Goal: Task Accomplishment & Management: Manage account settings

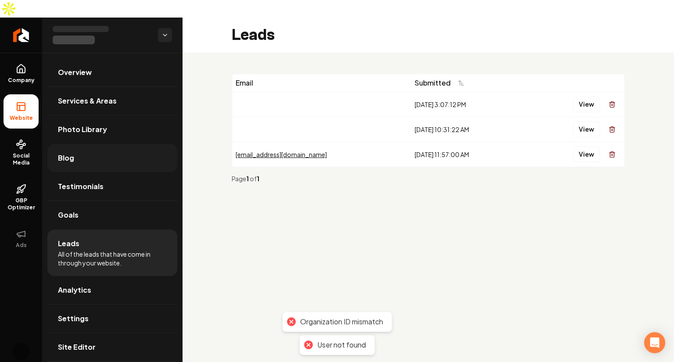
click at [123, 144] on link "Blog" at bounding box center [112, 158] width 130 height 28
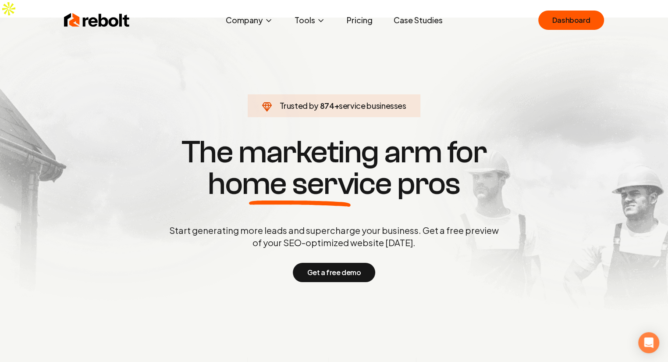
click at [568, 31] on div "Rebolt Company About Blog Jobs Help Center Tools Google Review QR Code Generato…" at bounding box center [334, 20] width 561 height 26
click at [576, 11] on link "Dashboard" at bounding box center [572, 20] width 66 height 19
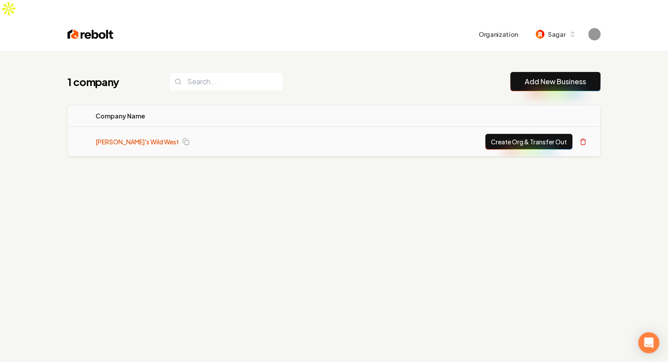
click at [129, 137] on link "Mitch's Wild West" at bounding box center [137, 141] width 83 height 9
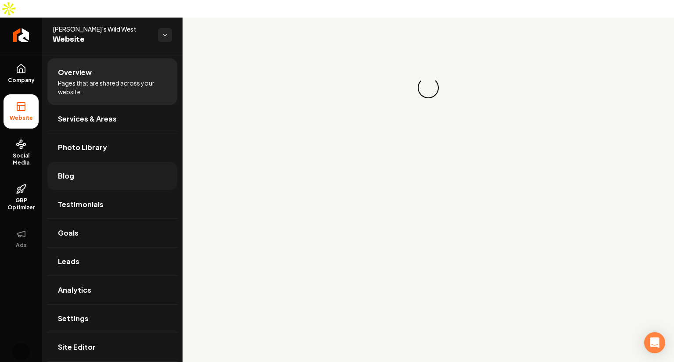
click at [93, 162] on link "Blog" at bounding box center [112, 176] width 130 height 28
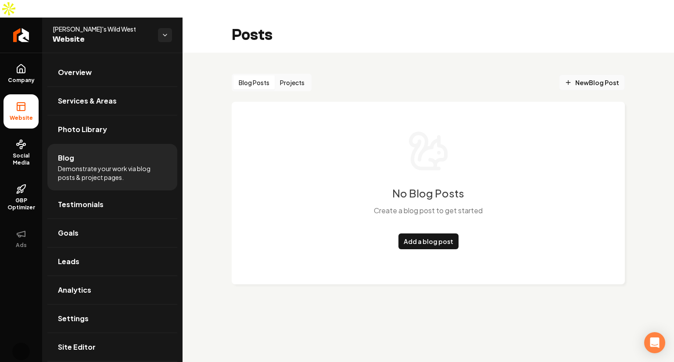
click at [573, 78] on span "New Blog Post" at bounding box center [591, 82] width 54 height 9
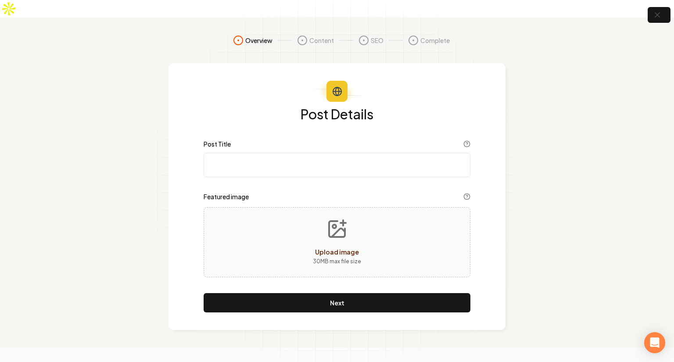
click at [300, 153] on input "Post Title" at bounding box center [337, 165] width 267 height 25
click at [318, 228] on button "Upload image 30 MB max file size" at bounding box center [337, 241] width 62 height 61
type input "**********"
click at [321, 154] on input "Post Title" at bounding box center [337, 165] width 267 height 25
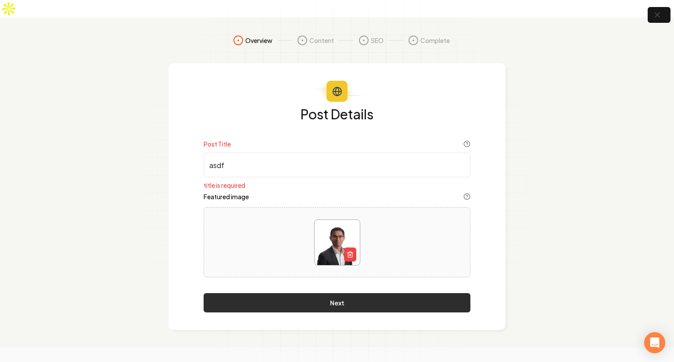
type input "asdf"
click at [297, 293] on button "Next" at bounding box center [337, 302] width 267 height 19
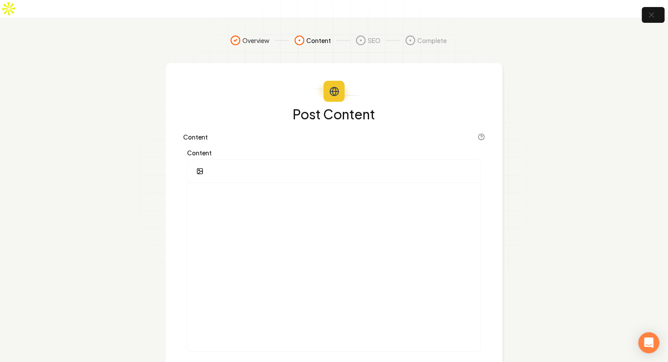
click at [264, 150] on label "Content" at bounding box center [334, 153] width 294 height 6
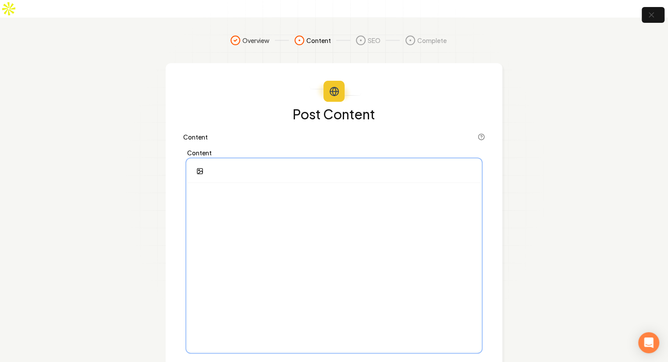
click at [272, 203] on div at bounding box center [334, 267] width 293 height 168
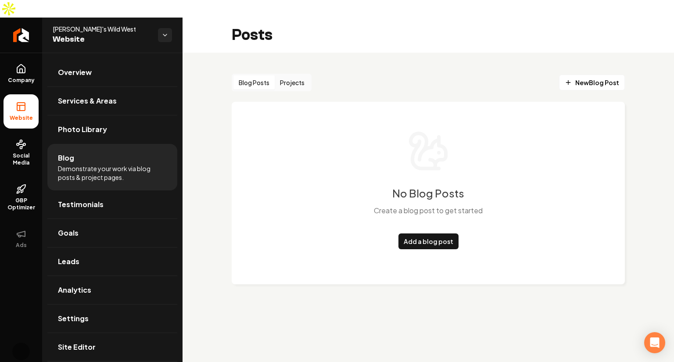
click at [293, 75] on button "Projects" at bounding box center [292, 82] width 35 height 14
click at [595, 78] on span "New Project" at bounding box center [594, 82] width 47 height 9
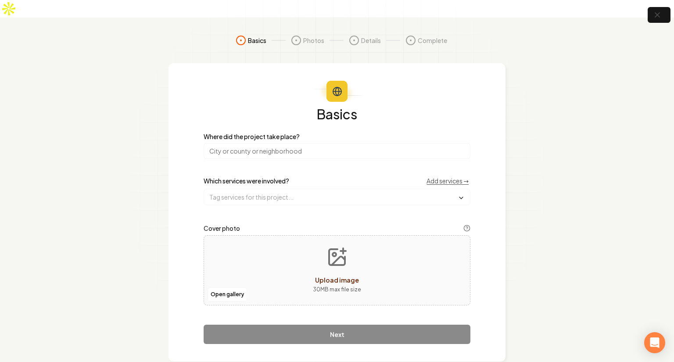
click at [312, 143] on input "search" at bounding box center [337, 151] width 267 height 16
click at [318, 189] on input "text" at bounding box center [337, 197] width 266 height 16
click at [312, 143] on input "search" at bounding box center [337, 151] width 267 height 16
click at [282, 189] on input "text" at bounding box center [337, 197] width 266 height 16
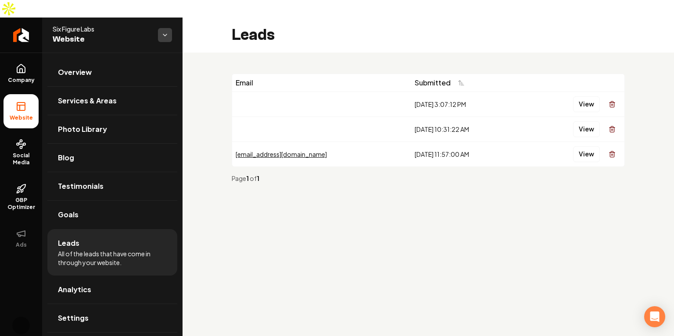
click at [161, 11] on html "Company Website Social Media GBP Optimizer Ads Account Six Figure Labs Website …" at bounding box center [337, 168] width 674 height 336
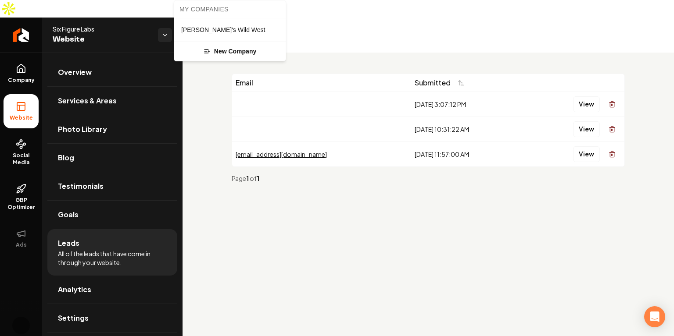
click at [232, 32] on link "Mitch's Wild West" at bounding box center [229, 30] width 101 height 14
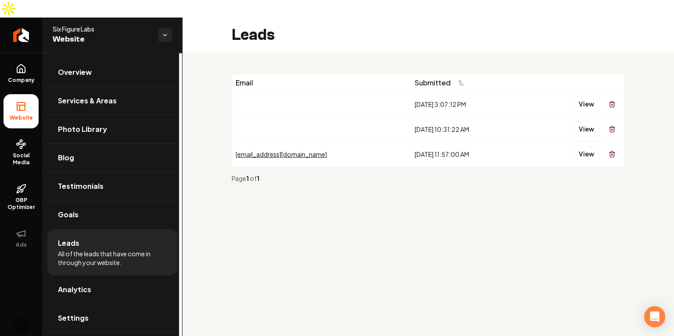
click at [45, 60] on ul "Overview Services & Areas Photo Library Blog Testimonials Goals Leads All of th…" at bounding box center [112, 210] width 140 height 314
click at [23, 77] on span "Company" at bounding box center [21, 80] width 34 height 7
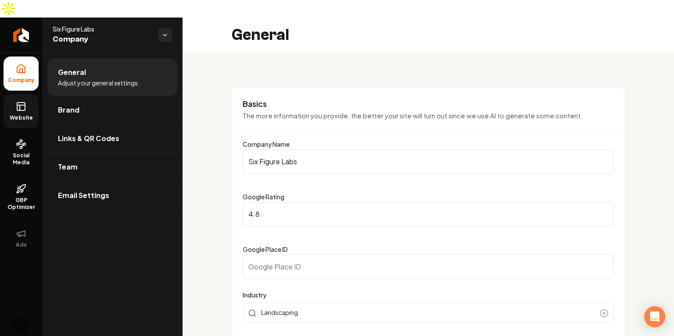
click at [25, 103] on rect at bounding box center [21, 107] width 8 height 8
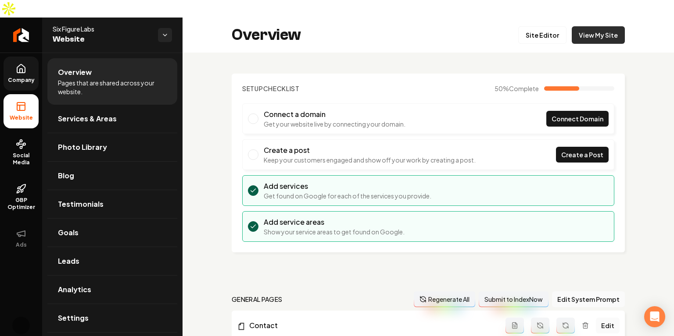
click at [606, 26] on link "View My Site" at bounding box center [597, 35] width 53 height 18
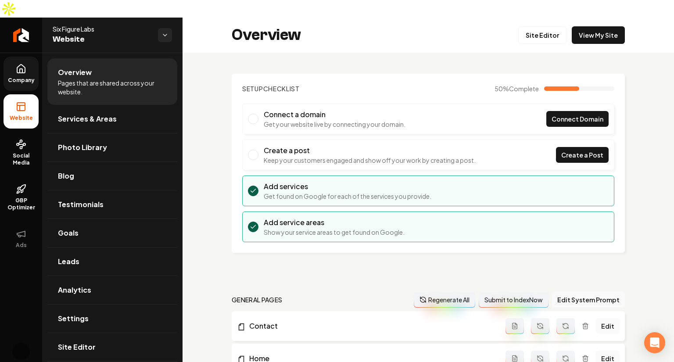
click at [410, 74] on section "Setup Checklist 50 % Complete Connect a domain Get your website live by connect…" at bounding box center [428, 163] width 393 height 179
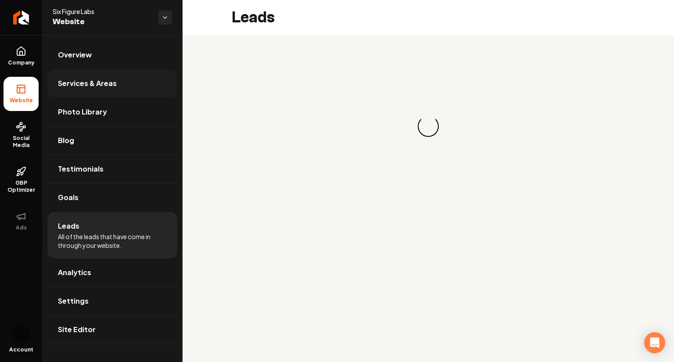
click at [77, 85] on span "Services & Areas" at bounding box center [87, 83] width 59 height 11
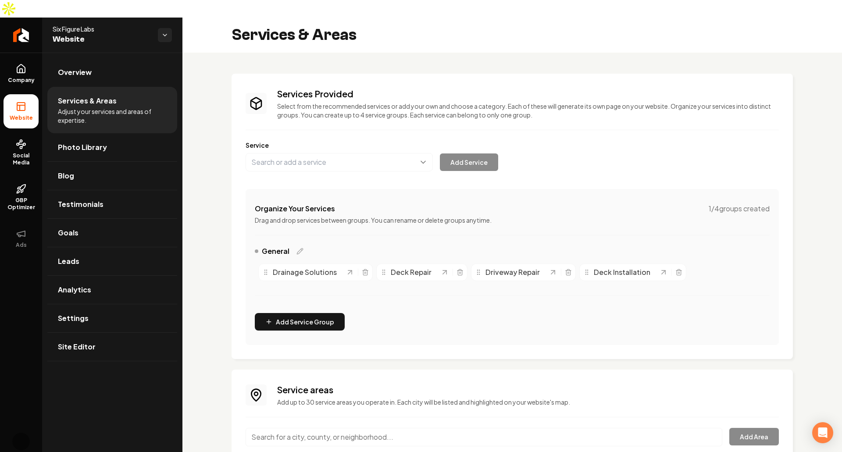
scroll to position [52, 0]
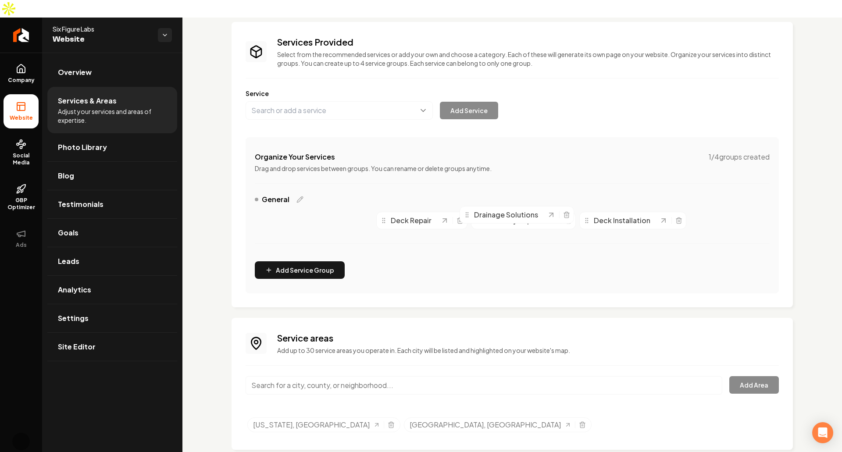
drag, startPoint x: 264, startPoint y: 205, endPoint x: 476, endPoint y: 201, distance: 212.7
click at [471, 211] on icon "Main content area" at bounding box center [467, 214] width 7 height 7
click at [125, 339] on link "Site Editor" at bounding box center [112, 347] width 130 height 28
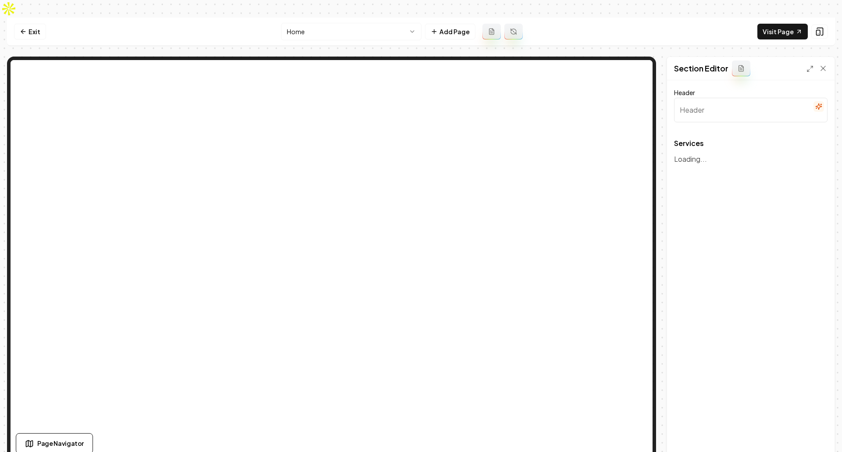
type input "Our Comprehensive Landscaping Solutions"
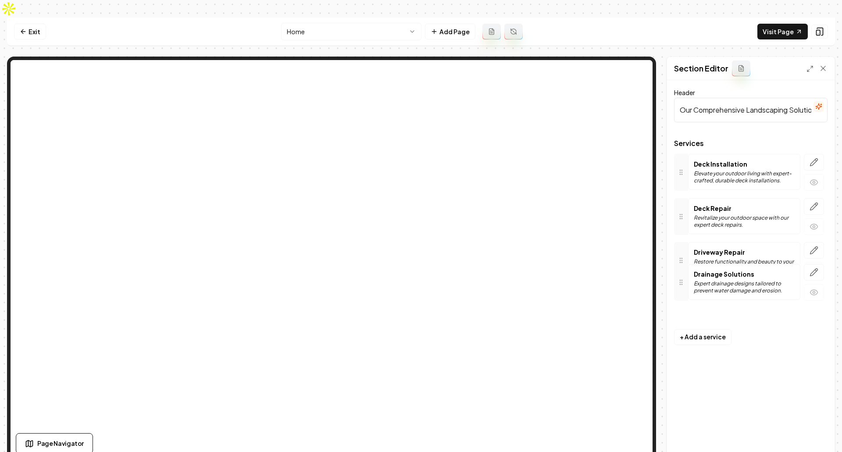
drag, startPoint x: 676, startPoint y: 197, endPoint x: 680, endPoint y: 268, distance: 71.6
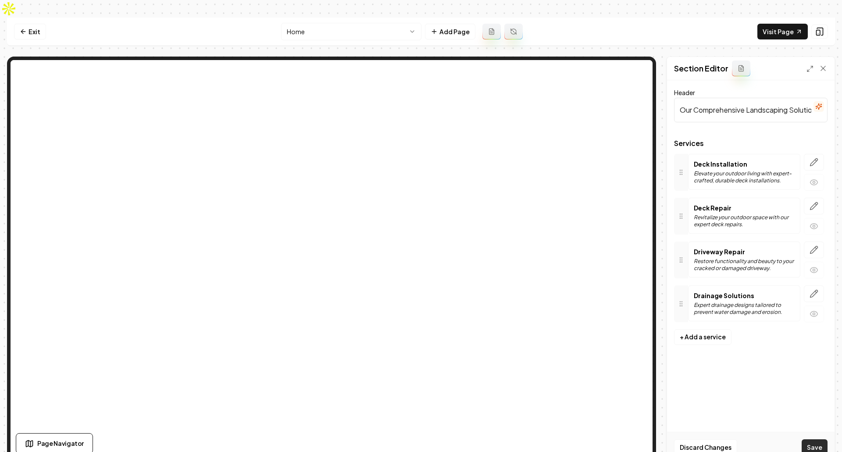
click at [673, 361] on button "Save" at bounding box center [815, 447] width 26 height 16
drag, startPoint x: 678, startPoint y: 286, endPoint x: 682, endPoint y: 192, distance: 94.4
click at [673, 361] on button "Save" at bounding box center [815, 447] width 26 height 16
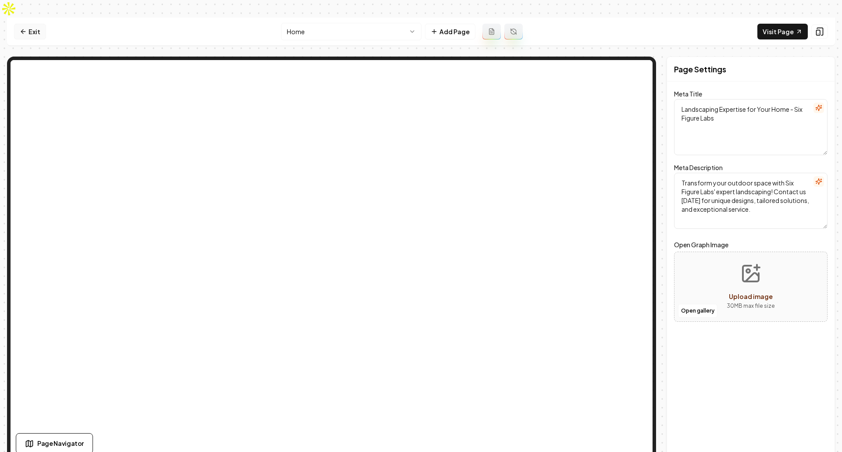
click at [27, 24] on link "Exit" at bounding box center [30, 32] width 32 height 16
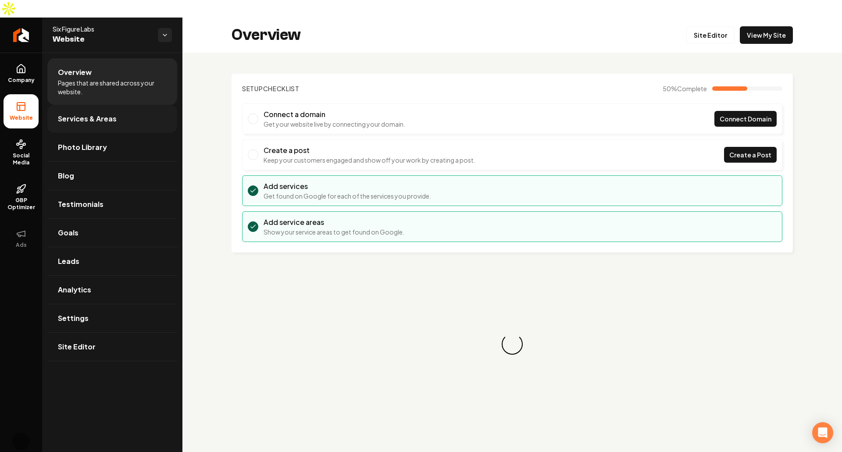
click at [140, 105] on link "Services & Areas" at bounding box center [112, 119] width 130 height 28
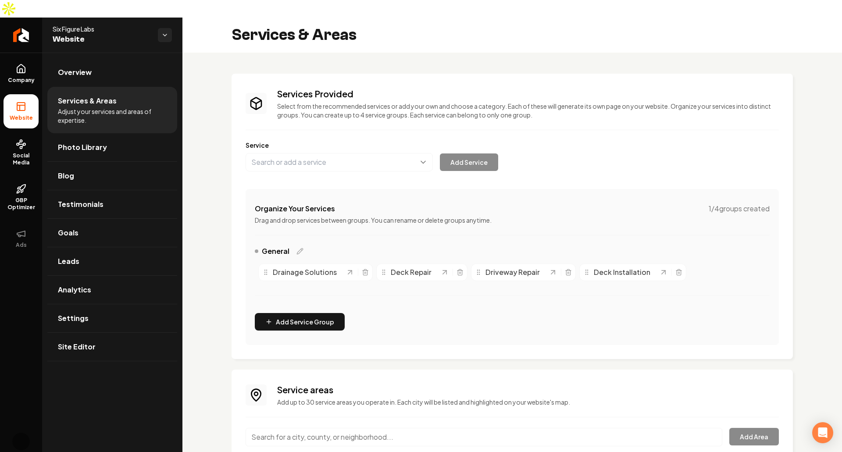
click at [302, 317] on div "Organize Your Services 1 / 4 groups created Drag and drop services between grou…" at bounding box center [512, 267] width 533 height 156
click at [284, 313] on button "Add Service Group" at bounding box center [300, 322] width 90 height 18
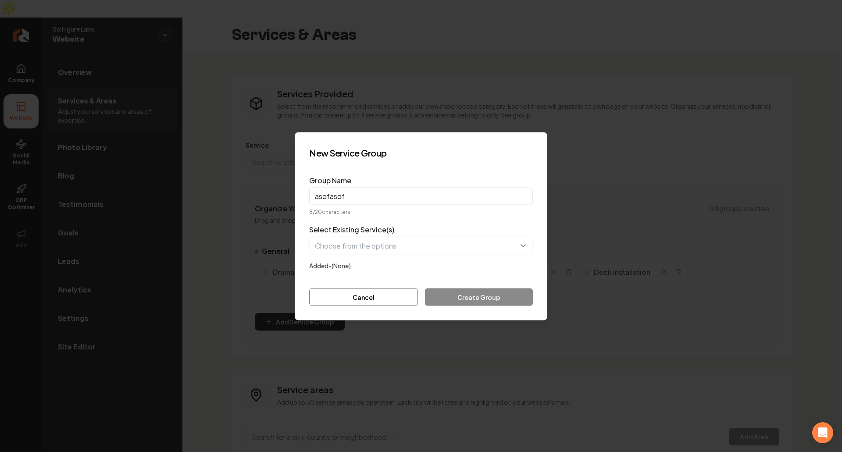
type input "asdfasdf"
click at [364, 257] on div "Select Existing Service(s) Added- (None)" at bounding box center [421, 247] width 224 height 46
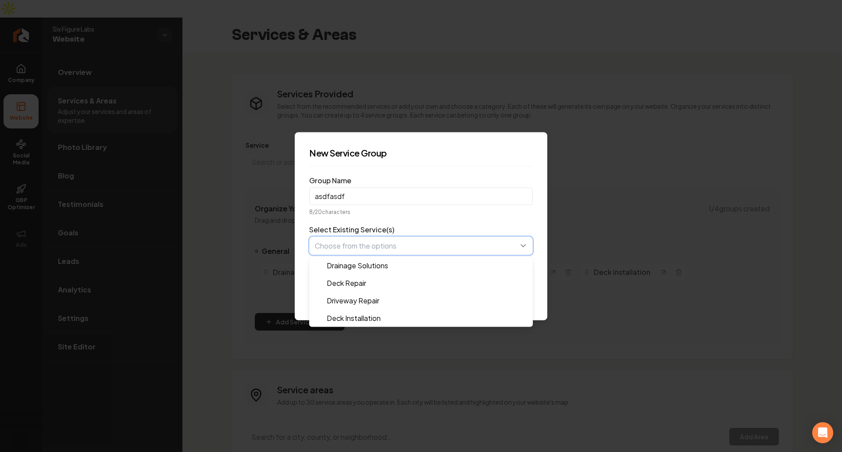
click at [353, 249] on button "button" at bounding box center [421, 245] width 224 height 18
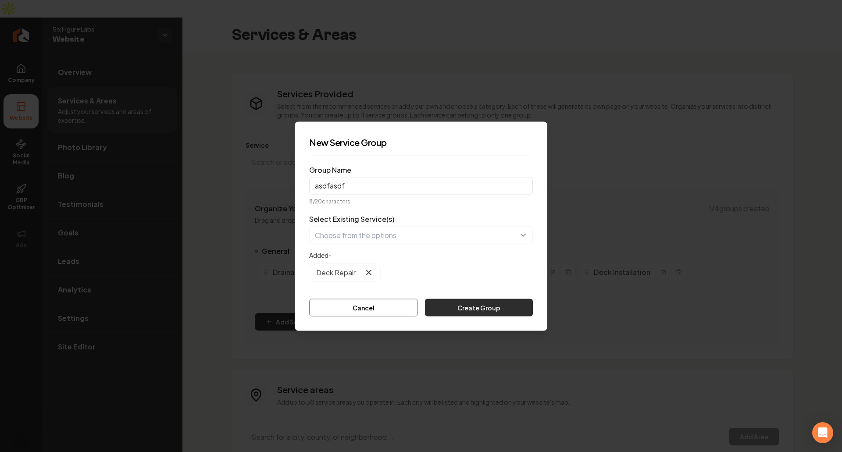
click at [467, 309] on button "Create Group" at bounding box center [479, 308] width 108 height 18
click at [170, 264] on div at bounding box center [421, 226] width 842 height 452
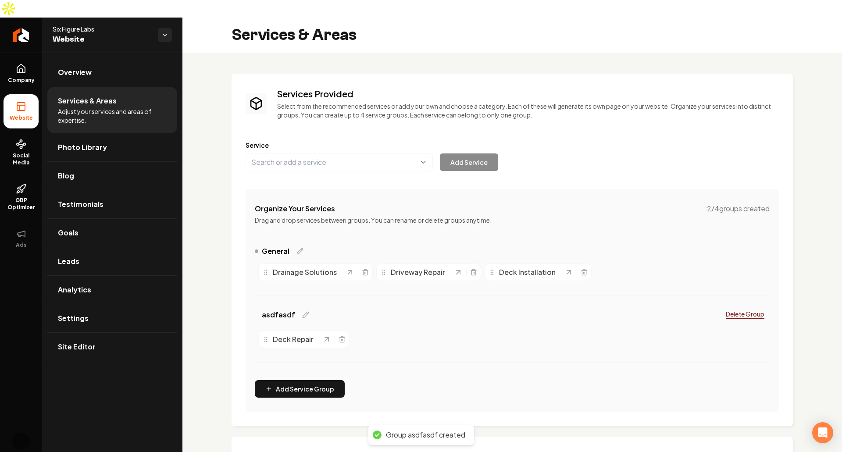
click at [209, 256] on div "Services Provided Select from the recommended services or add your own and choo…" at bounding box center [512, 321] width 660 height 537
click at [506, 350] on div "asdfasdf Delete Group Deck Repair" at bounding box center [512, 339] width 515 height 67
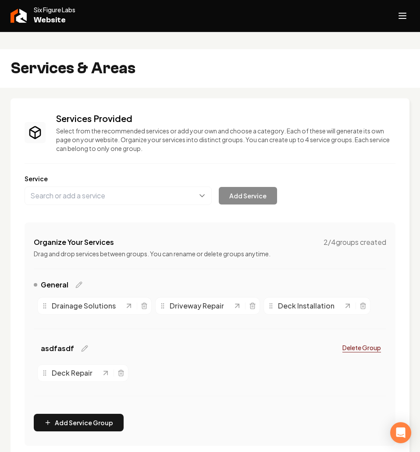
scroll to position [5, 0]
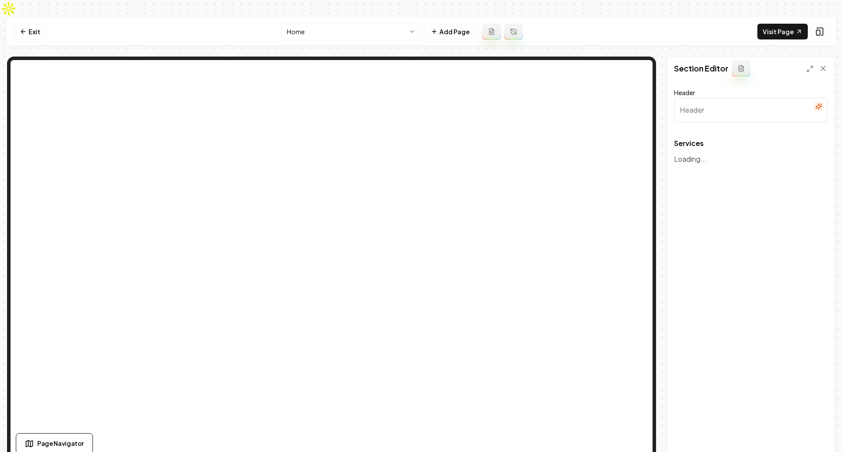
type input "Our Comprehensive Landscaping Solutions"
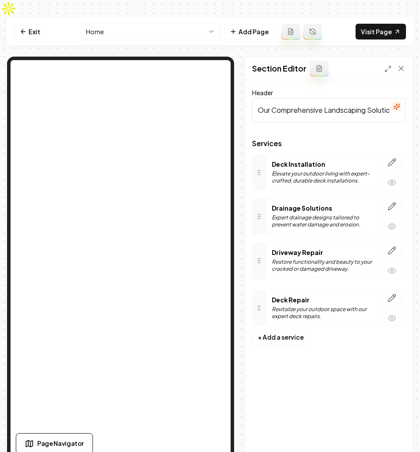
drag, startPoint x: 263, startPoint y: 244, endPoint x: 260, endPoint y: 292, distance: 47.5
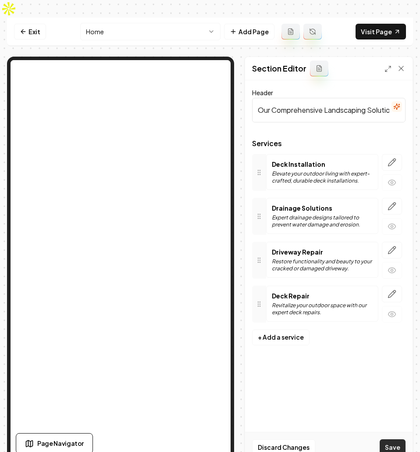
click at [393, 439] on button "Save" at bounding box center [393, 447] width 26 height 16
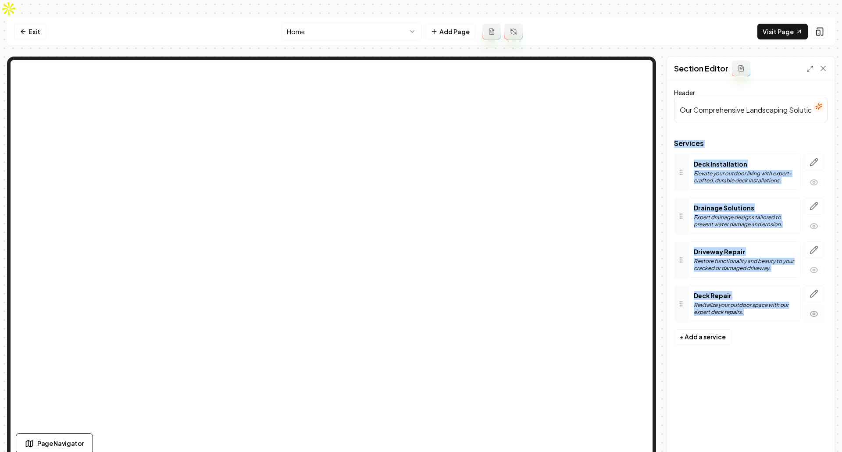
drag, startPoint x: 671, startPoint y: 128, endPoint x: 824, endPoint y: 298, distance: 228.6
click at [824, 298] on div "Header Our Comprehensive Landscaping Solutions Services Deck Installation Eleva…" at bounding box center [751, 271] width 168 height 382
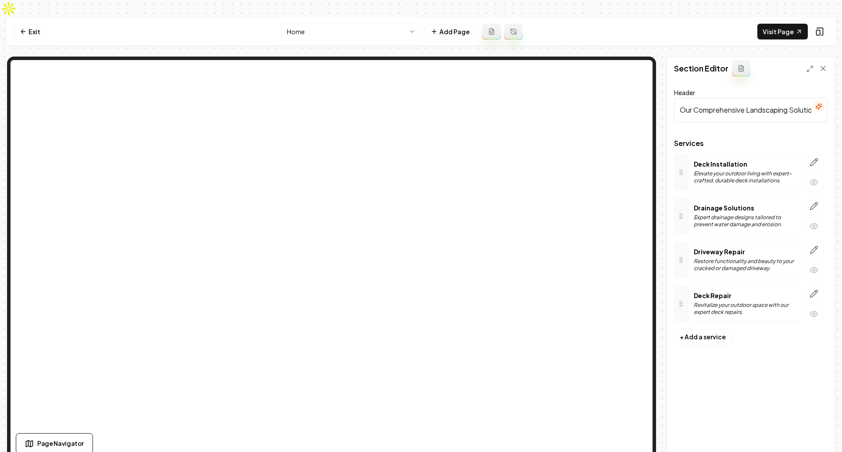
click at [796, 346] on div "Header Our Comprehensive Landscaping Solutions Services Deck Installation Eleva…" at bounding box center [751, 271] width 168 height 382
click at [763, 328] on form "Header Our Comprehensive Landscaping Solutions Services Deck Installation Eleva…" at bounding box center [751, 219] width 154 height 265
click at [717, 329] on button "+ Add a service" at bounding box center [702, 337] width 57 height 16
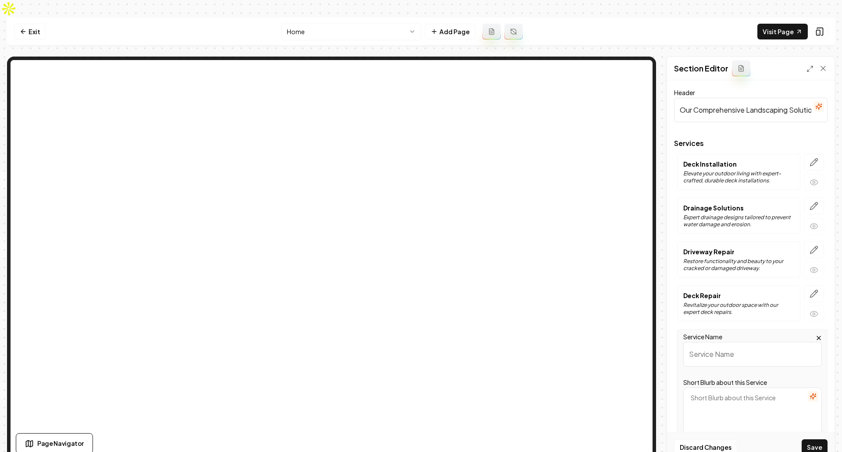
click at [817, 336] on icon "button" at bounding box center [819, 338] width 4 height 4
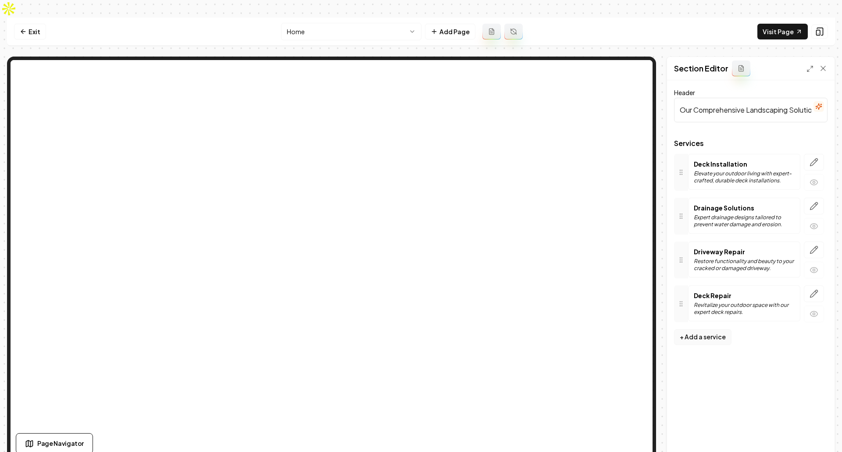
click at [710, 329] on button "+ Add a service" at bounding box center [702, 337] width 57 height 16
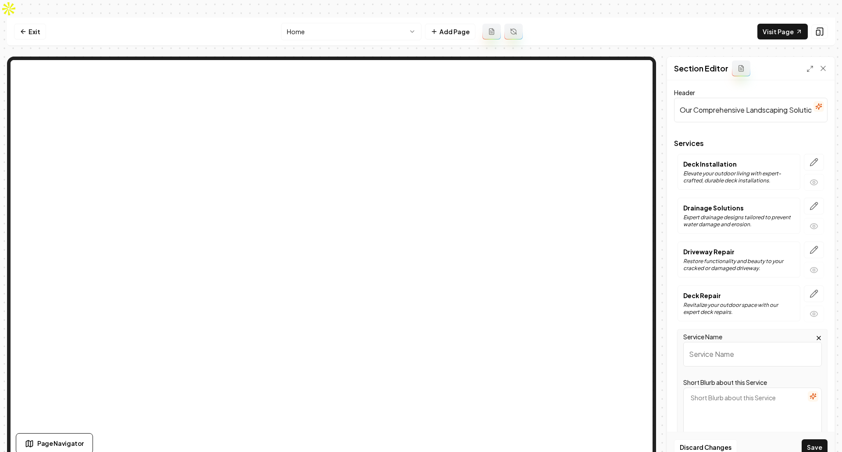
scroll to position [140, 0]
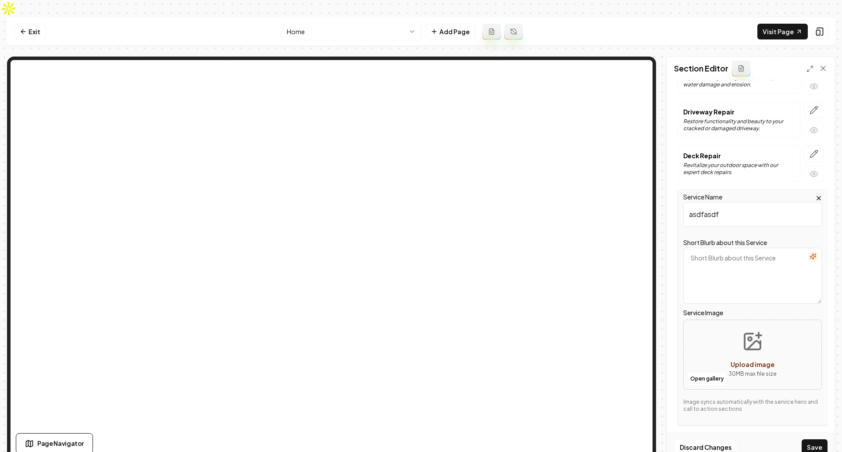
type input "asdfasdf"
click at [722, 248] on textarea "Short Blurb about this Service" at bounding box center [752, 276] width 139 height 56
type textarea "asdfasdf"
click at [812, 439] on button "Save" at bounding box center [815, 447] width 26 height 16
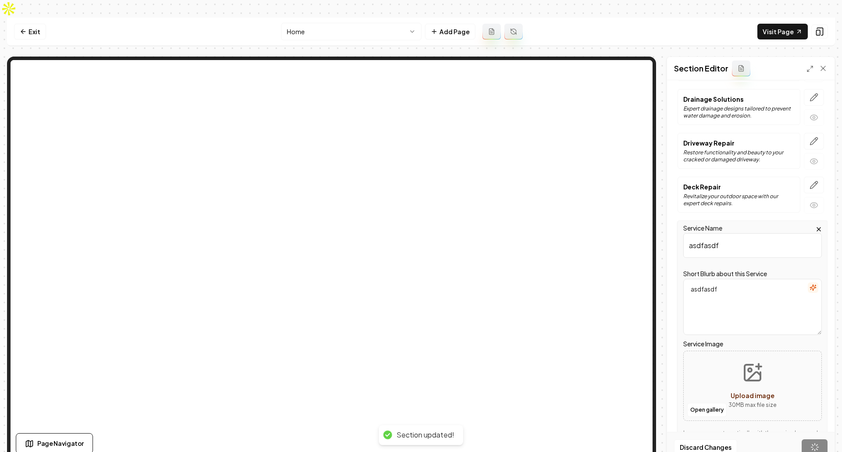
scroll to position [0, 0]
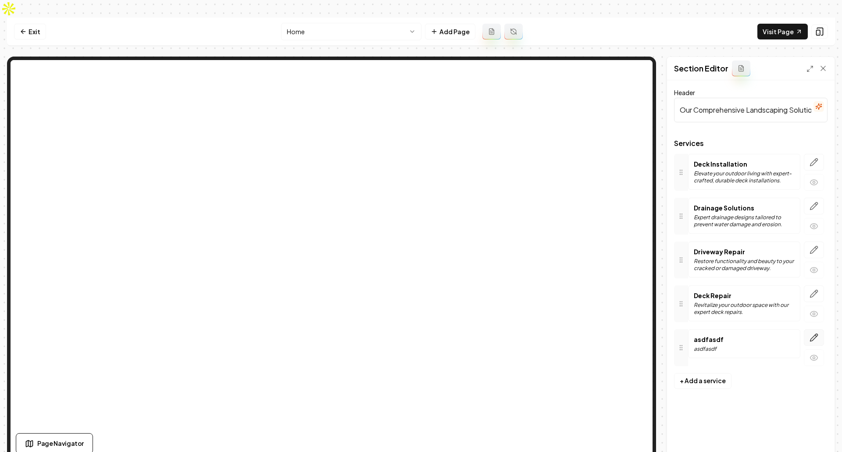
click at [818, 329] on button "button" at bounding box center [814, 337] width 20 height 17
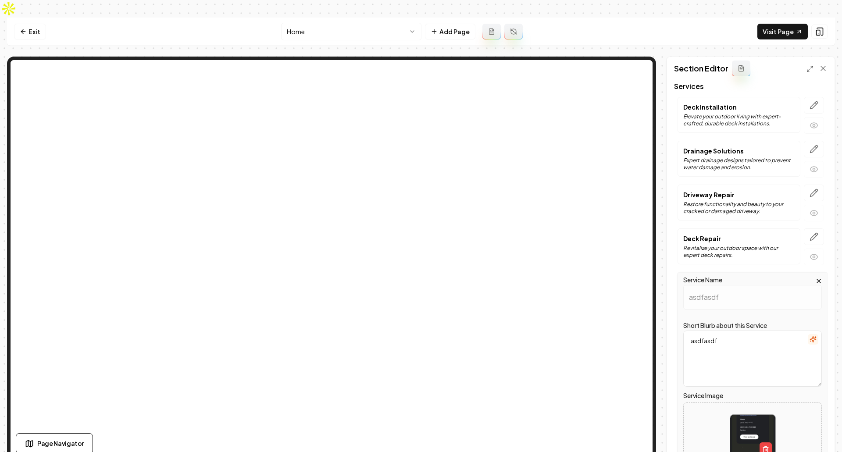
scroll to position [156, 0]
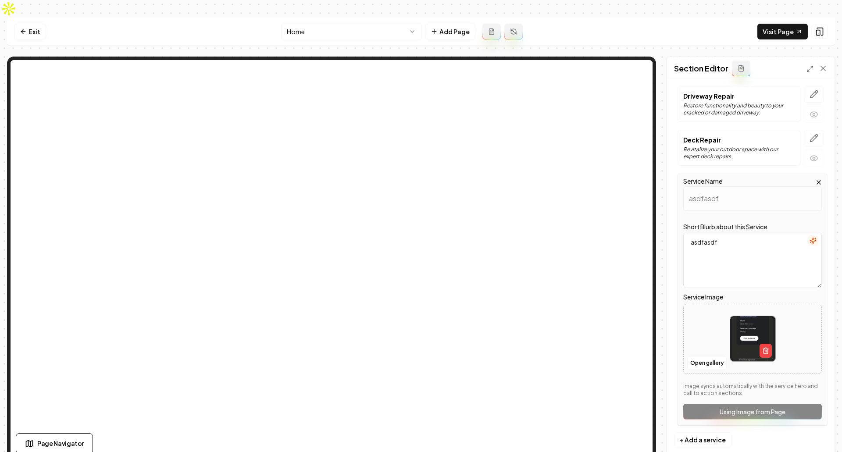
click at [821, 163] on div "Header Our Comprehensive Landscaping Solutions Services Deck Installation Eleva…" at bounding box center [751, 271] width 168 height 382
click at [817, 181] on icon "button" at bounding box center [819, 183] width 4 height 4
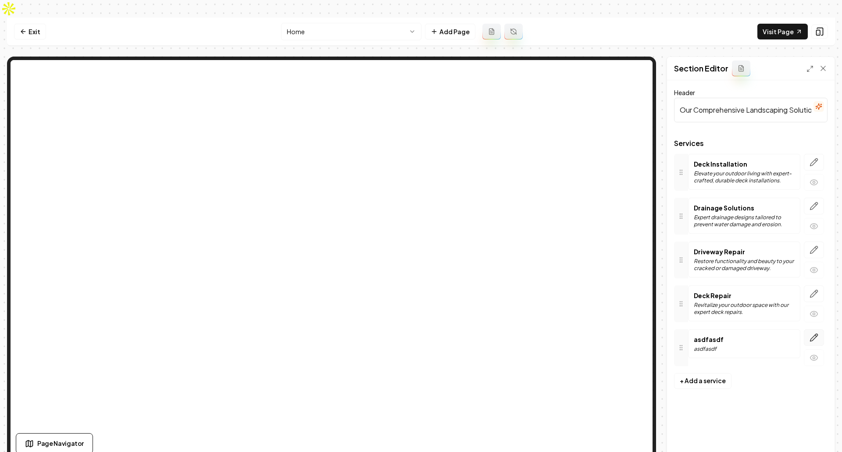
click at [815, 333] on icon "button" at bounding box center [814, 337] width 9 height 9
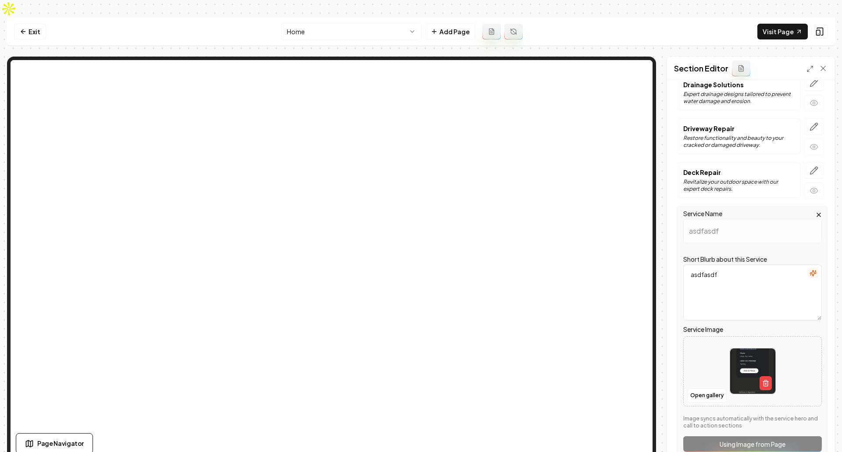
scroll to position [156, 0]
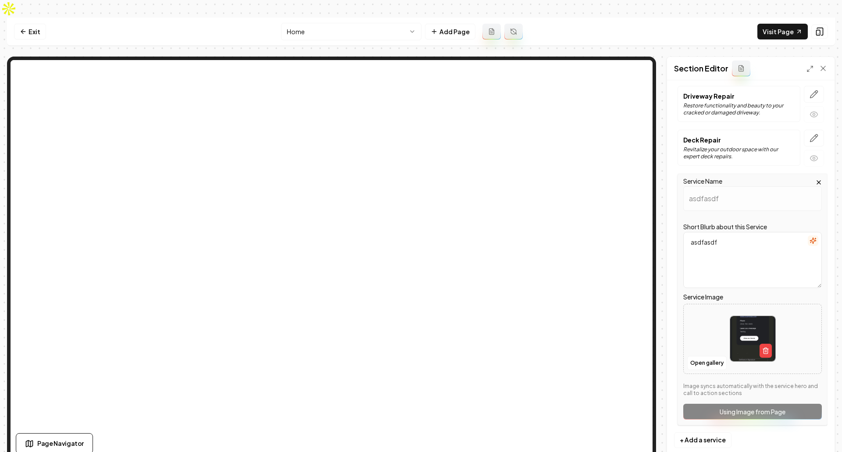
click at [815, 179] on icon "button" at bounding box center [818, 182] width 7 height 7
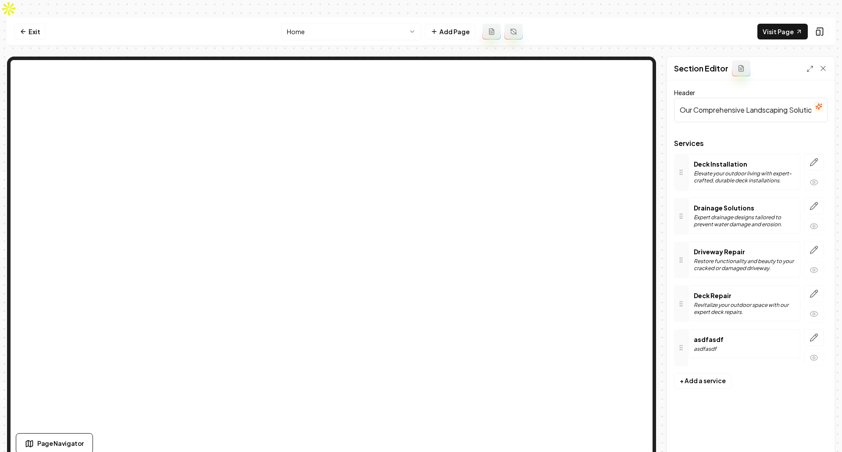
click at [737, 388] on div "Header Our Comprehensive Landscaping Solutions Services Deck Installation Eleva…" at bounding box center [751, 271] width 168 height 382
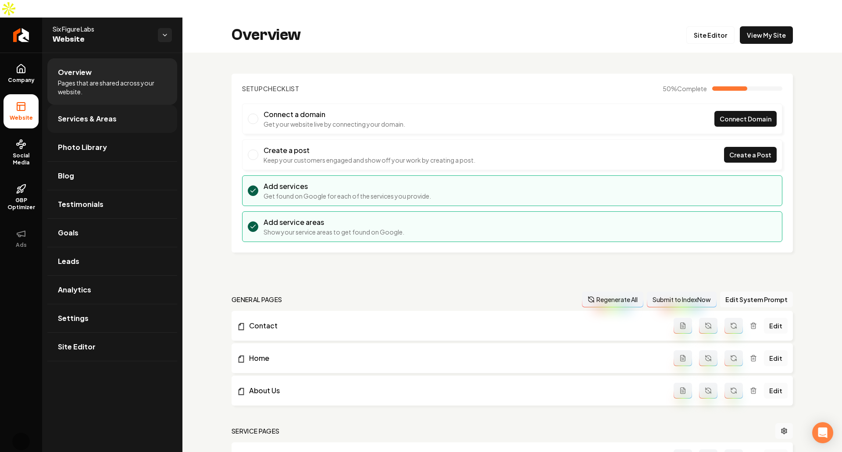
click at [100, 114] on span "Services & Areas" at bounding box center [87, 119] width 59 height 11
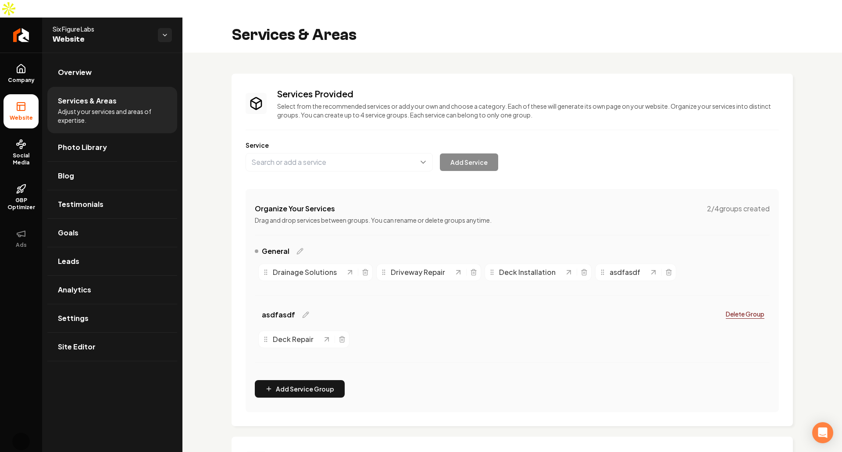
click at [545, 337] on div "asdfasdf Delete Group Deck Repair" at bounding box center [512, 339] width 515 height 67
click at [439, 327] on div "Deck Repair" at bounding box center [512, 339] width 515 height 25
click at [266, 246] on span "General" at bounding box center [276, 251] width 28 height 11
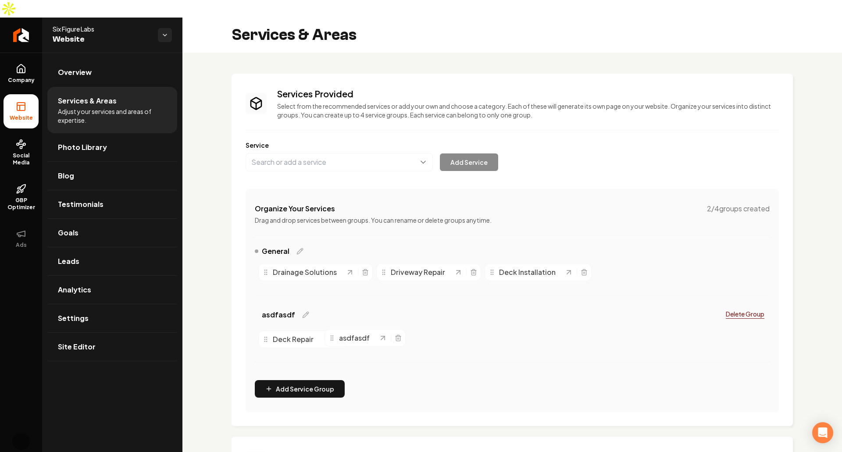
drag, startPoint x: 625, startPoint y: 257, endPoint x: 354, endPoint y: 323, distance: 278.5
drag, startPoint x: 364, startPoint y: 319, endPoint x: 584, endPoint y: 248, distance: 231.1
drag, startPoint x: 597, startPoint y: 250, endPoint x: 347, endPoint y: 320, distance: 259.4
click at [561, 344] on div "asdfasdf Delete Group Deck Repair asdfasdf" at bounding box center [512, 339] width 515 height 67
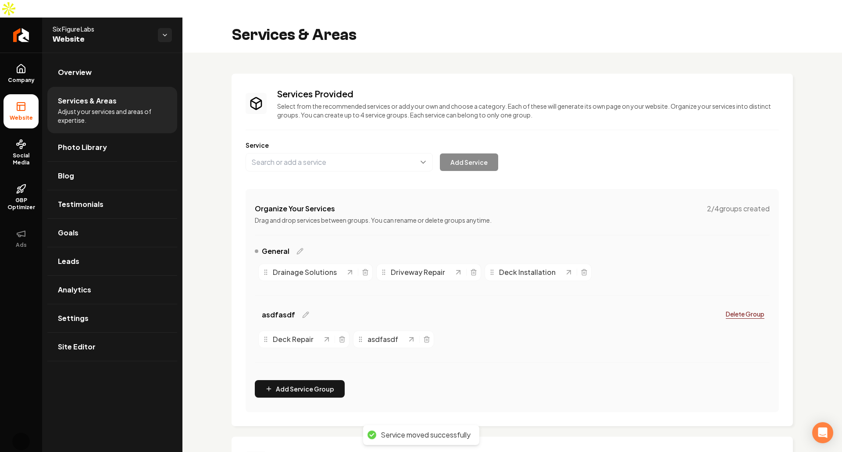
click at [561, 344] on div "asdfasdf Delete Group Deck Repair asdfasdf" at bounding box center [512, 339] width 515 height 67
click at [565, 327] on div "Deck Repair asdfasdf" at bounding box center [512, 339] width 515 height 25
click at [419, 88] on h3 "Services Provided" at bounding box center [528, 94] width 502 height 12
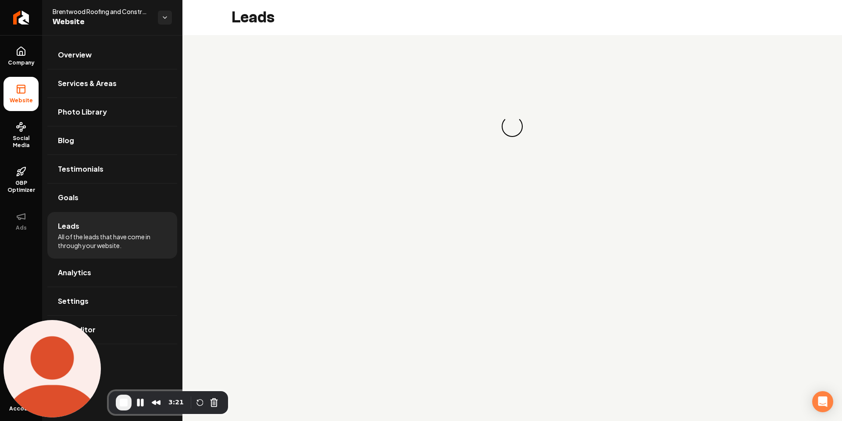
click at [94, 11] on span "Brentwood Roofing and Construction" at bounding box center [102, 11] width 98 height 9
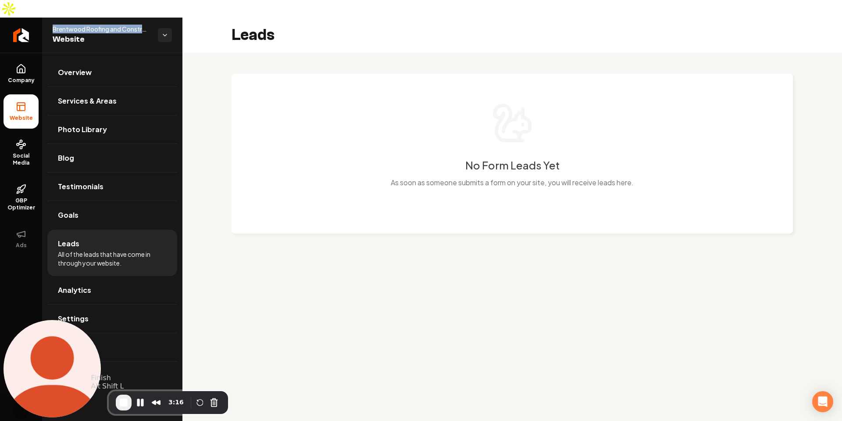
click at [123, 399] on span "End Recording" at bounding box center [123, 402] width 11 height 11
